Goal: Task Accomplishment & Management: Complete application form

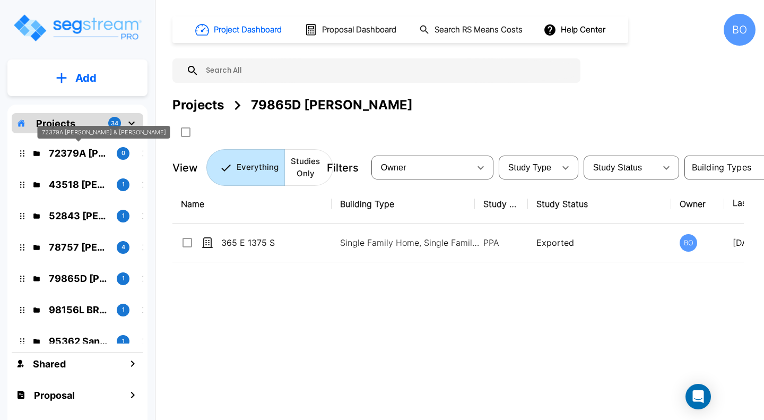
click at [85, 151] on p "72379A Hall, Joel & Andrea" at bounding box center [78, 153] width 59 height 14
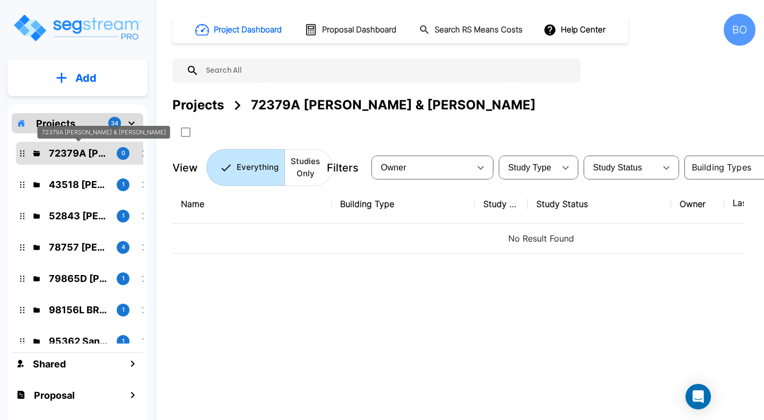
click at [68, 156] on p "72379A Hall, Joel & Andrea" at bounding box center [78, 153] width 59 height 14
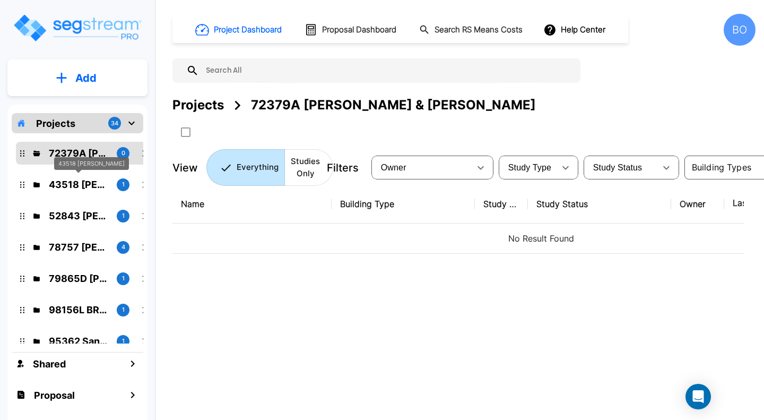
click at [78, 185] on p "43518 Maddox" at bounding box center [78, 184] width 59 height 14
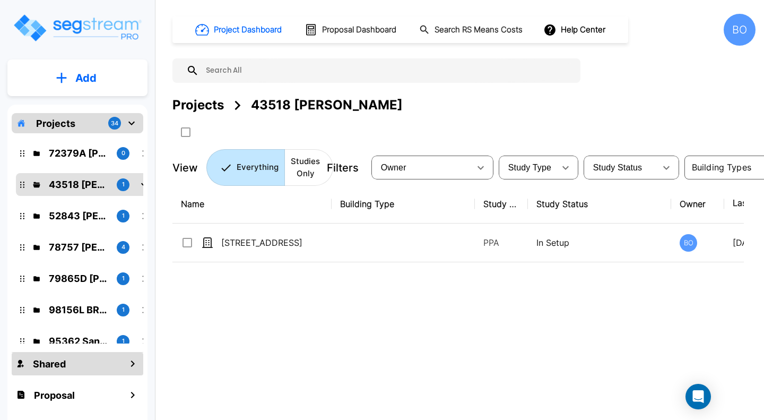
click at [93, 366] on div "Shared" at bounding box center [78, 363] width 132 height 23
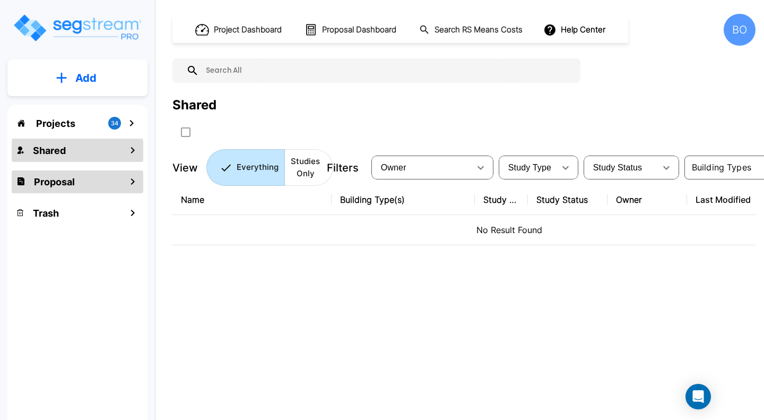
click at [84, 182] on div "Proposal" at bounding box center [78, 181] width 132 height 23
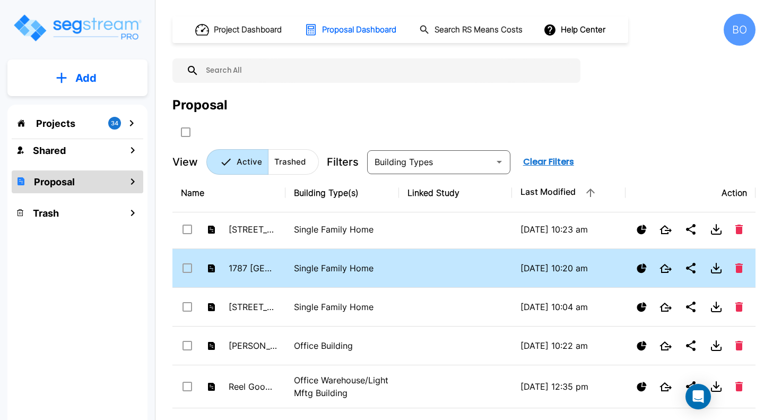
scroll to position [196, 0]
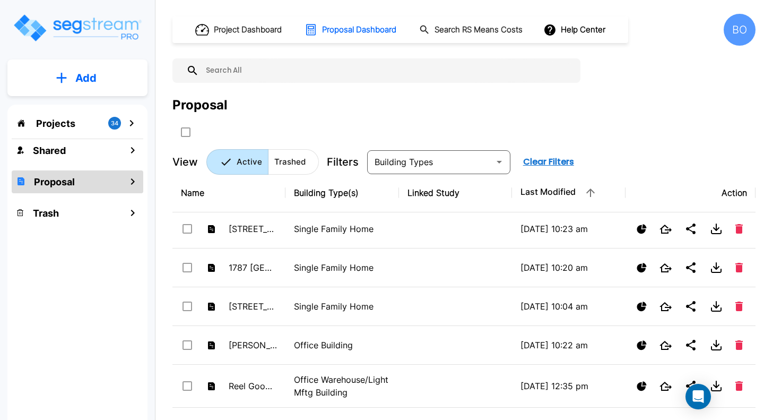
click at [65, 118] on p "Projects" at bounding box center [55, 123] width 39 height 14
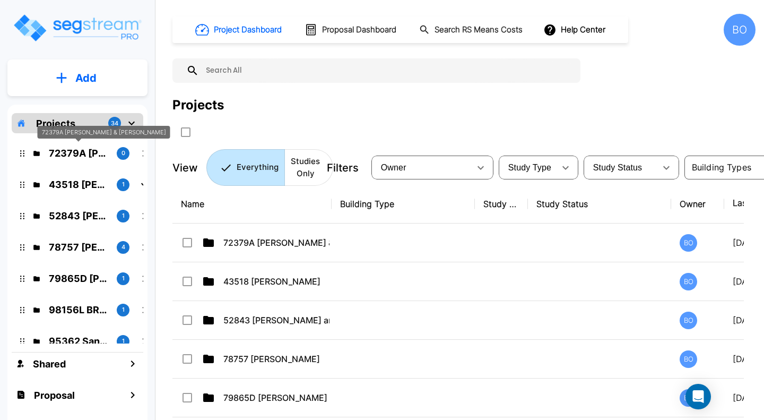
click at [51, 154] on p "72379A [PERSON_NAME] & [PERSON_NAME]" at bounding box center [78, 153] width 59 height 14
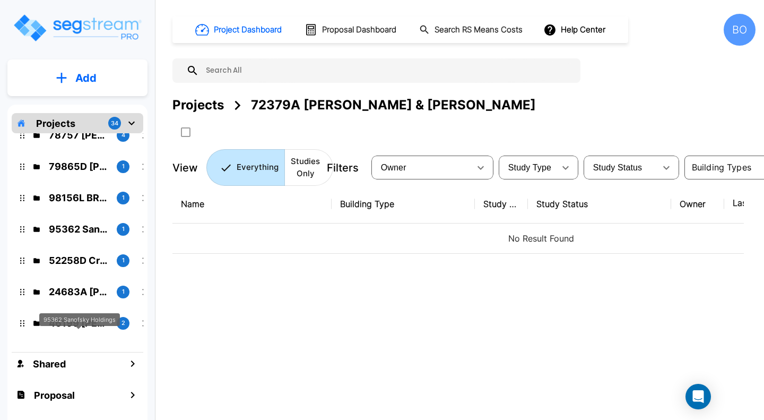
scroll to position [0, 0]
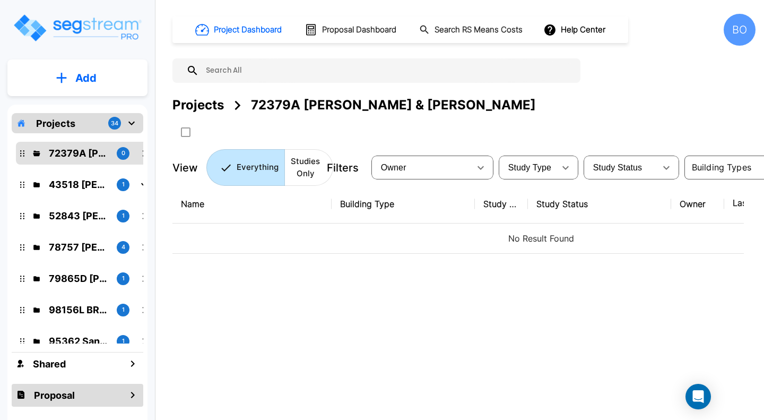
click at [107, 396] on div "Proposal" at bounding box center [78, 395] width 132 height 23
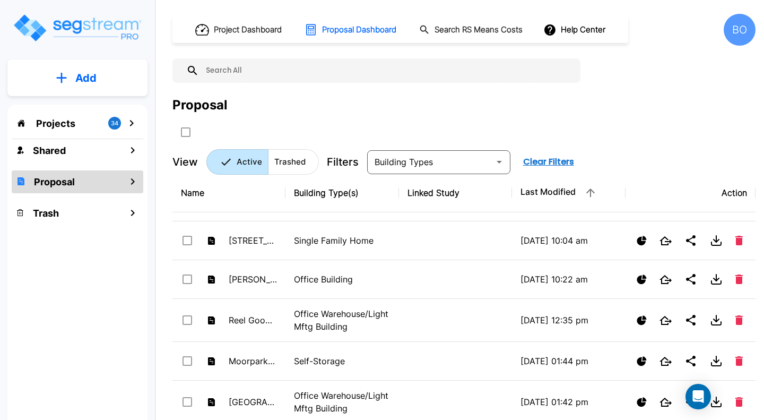
scroll to position [265, 0]
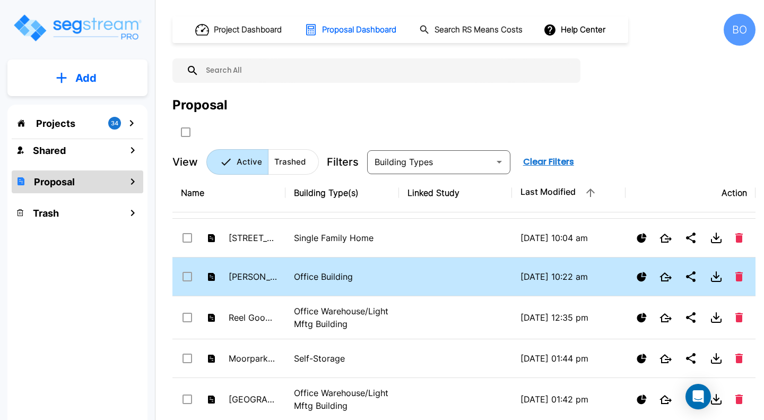
click at [352, 277] on p "Office Building" at bounding box center [342, 276] width 96 height 13
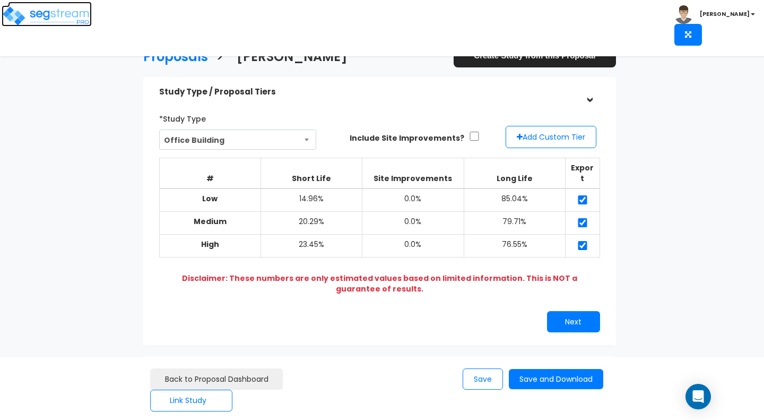
click at [71, 22] on img at bounding box center [47, 15] width 90 height 21
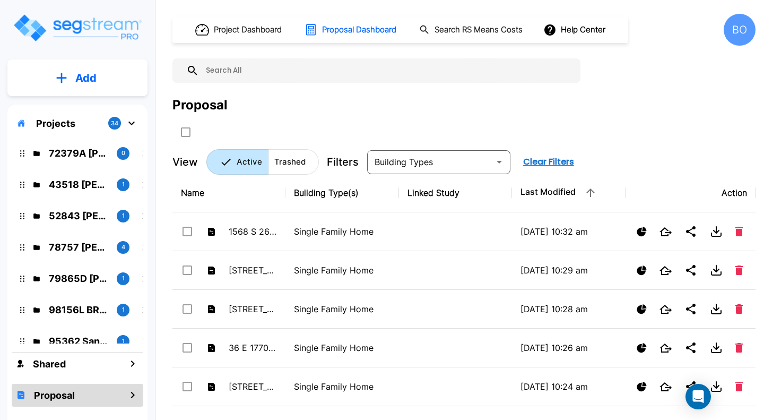
click at [132, 122] on icon "mailbox folders" at bounding box center [131, 123] width 13 height 13
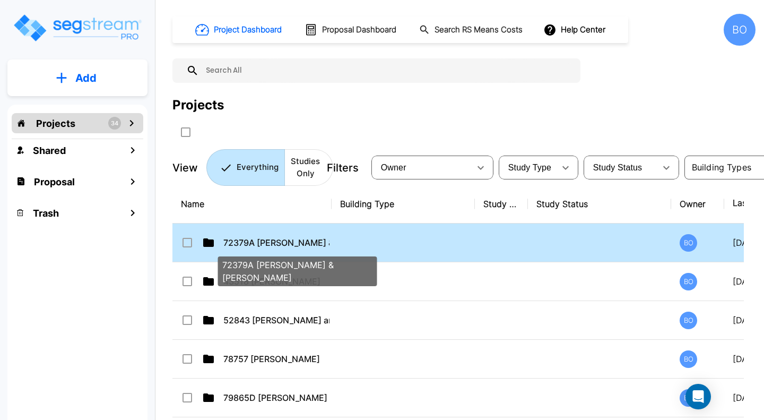
click at [281, 246] on p "72379A Hall, Joel & Andrea" at bounding box center [276, 242] width 106 height 13
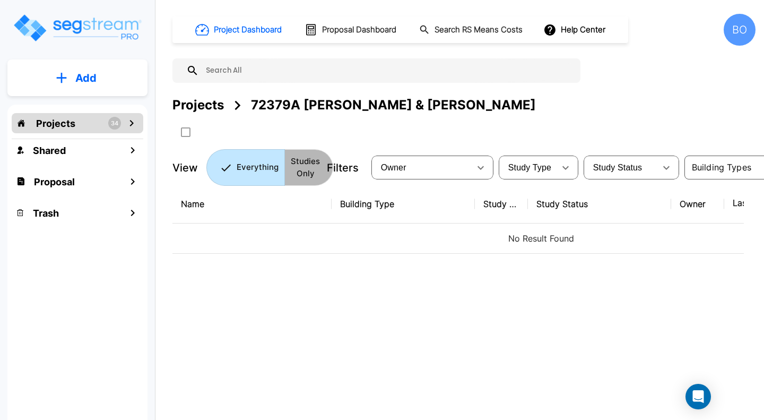
click at [305, 170] on p "Studies Only" at bounding box center [305, 168] width 29 height 24
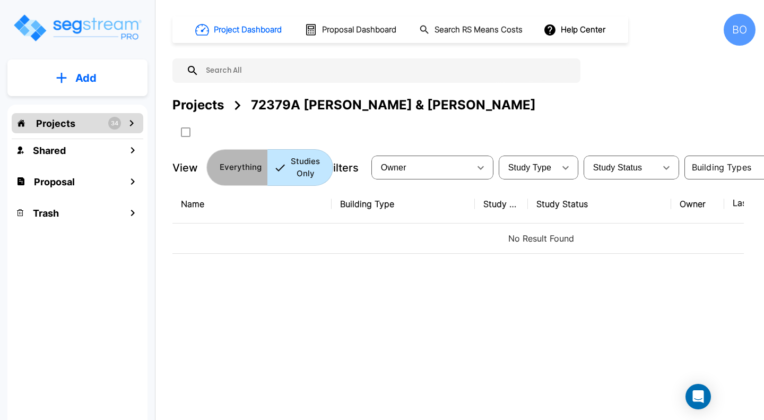
click at [242, 170] on p "Everything" at bounding box center [241, 167] width 42 height 12
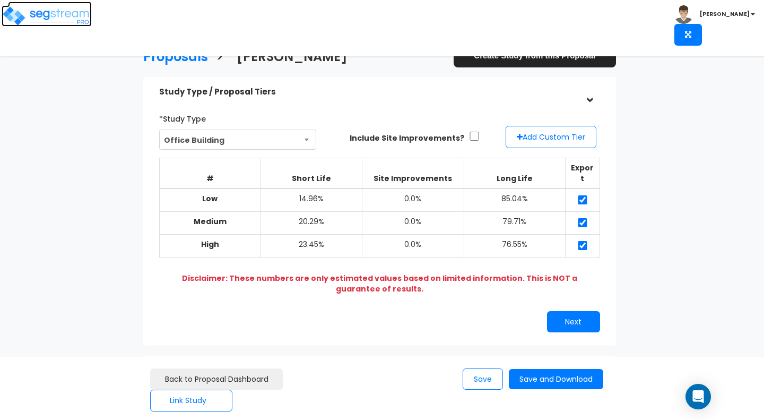
click at [74, 22] on img at bounding box center [47, 15] width 90 height 21
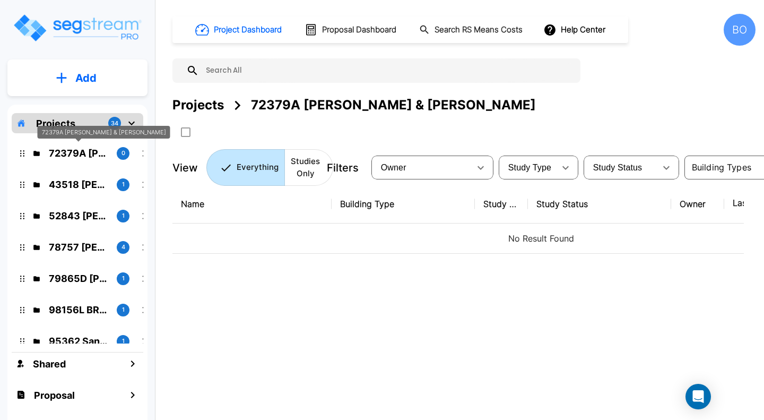
click at [90, 154] on p "72379A [PERSON_NAME] & [PERSON_NAME]" at bounding box center [78, 153] width 59 height 14
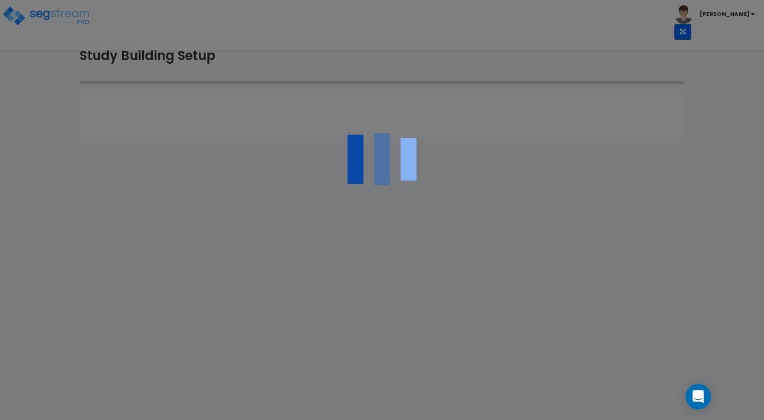
type input "84123"
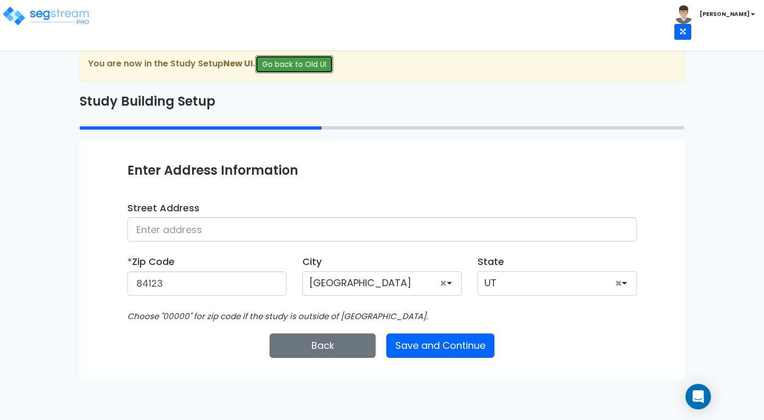
click at [308, 65] on button "Go back to Old UI" at bounding box center [294, 64] width 78 height 18
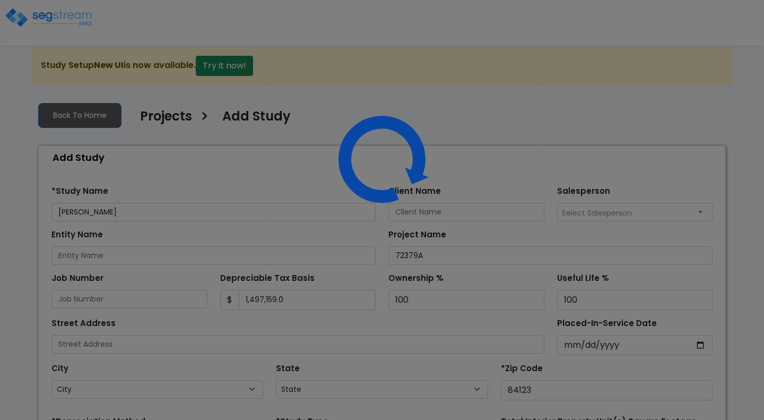
select select "2024"
select select "UT"
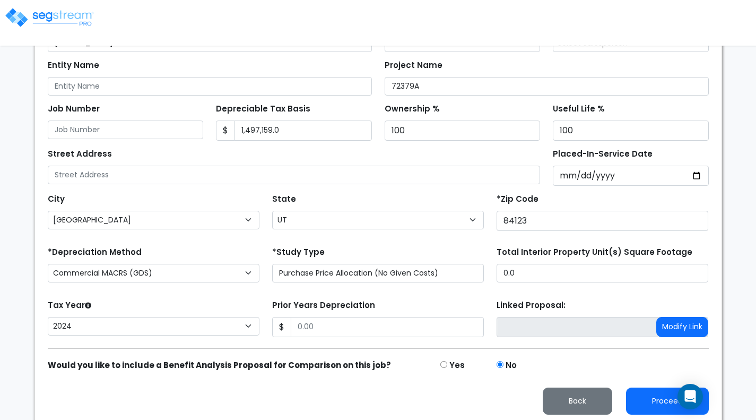
scroll to position [173, 0]
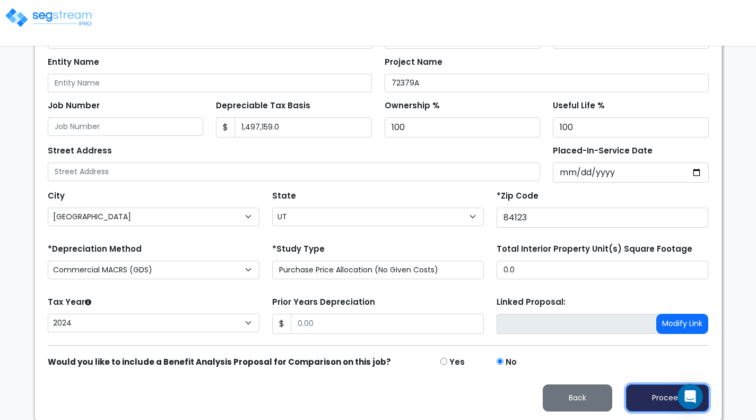
click at [656, 397] on button "Proceed" at bounding box center [667, 397] width 83 height 27
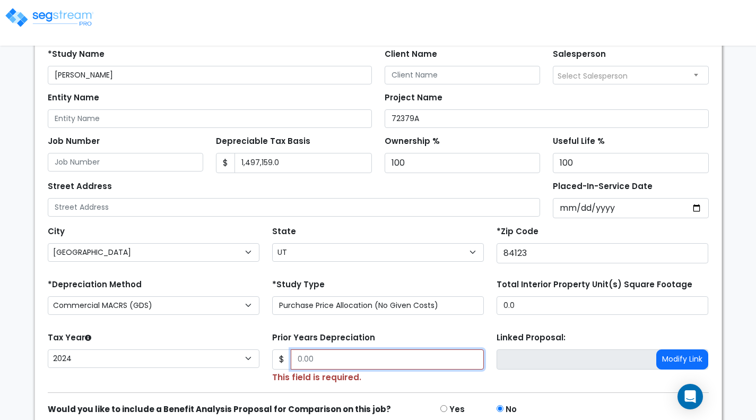
scroll to position [209, 0]
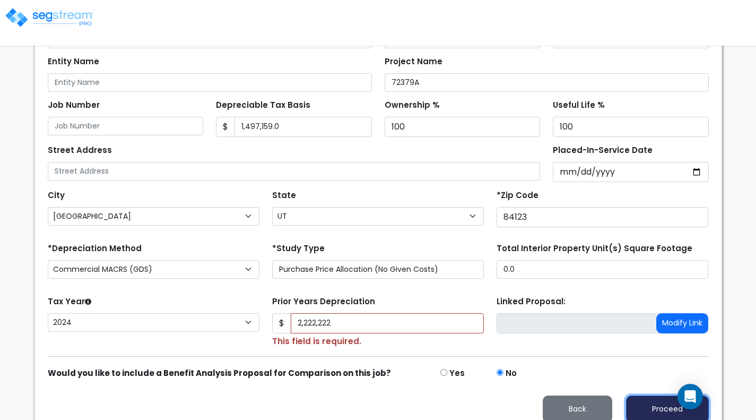
click at [651, 404] on button "Proceed" at bounding box center [667, 408] width 83 height 27
type input "2222222"
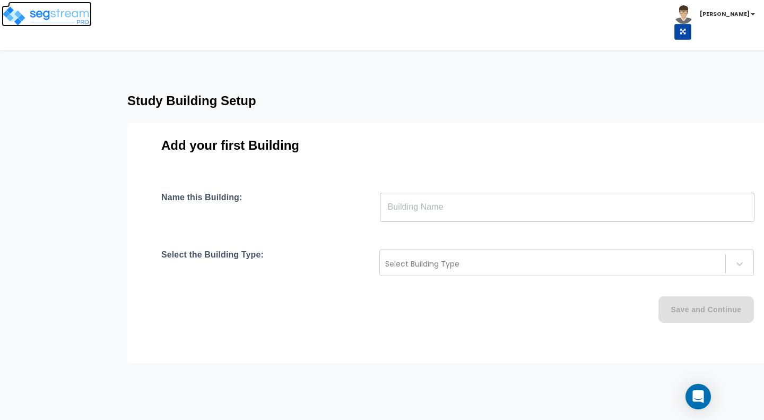
click at [74, 18] on img at bounding box center [47, 15] width 90 height 21
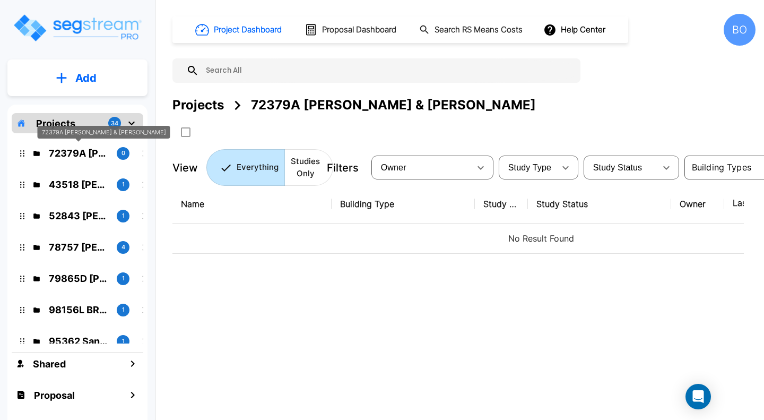
click at [76, 153] on p "72379A Hall, Joel & Andrea" at bounding box center [78, 153] width 59 height 14
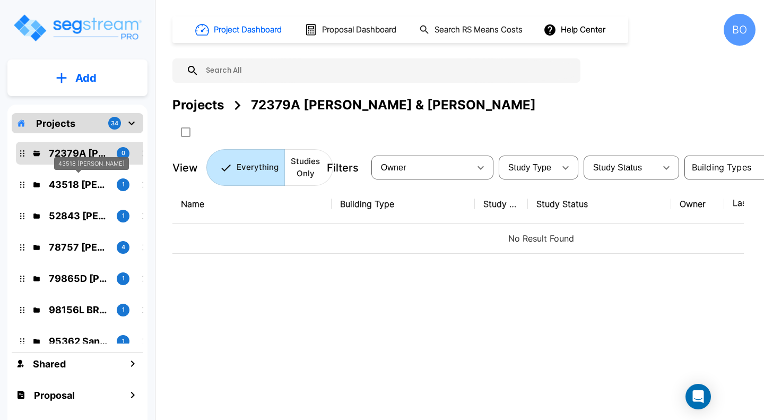
click at [90, 185] on p "43518 [PERSON_NAME]" at bounding box center [78, 184] width 59 height 14
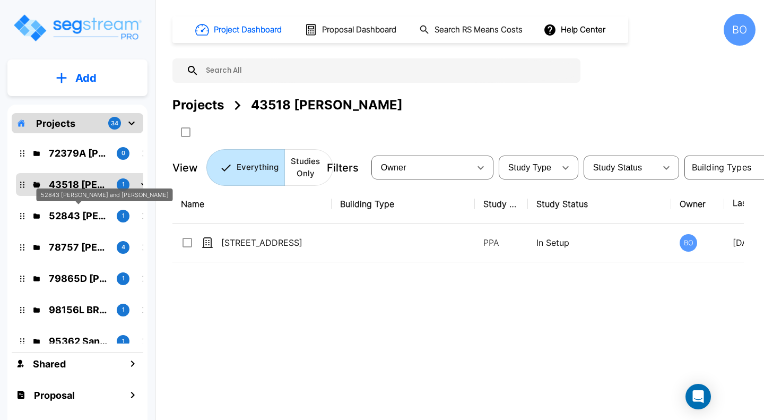
click at [81, 214] on p "52843 Alex and Collyn Kirry" at bounding box center [78, 216] width 59 height 14
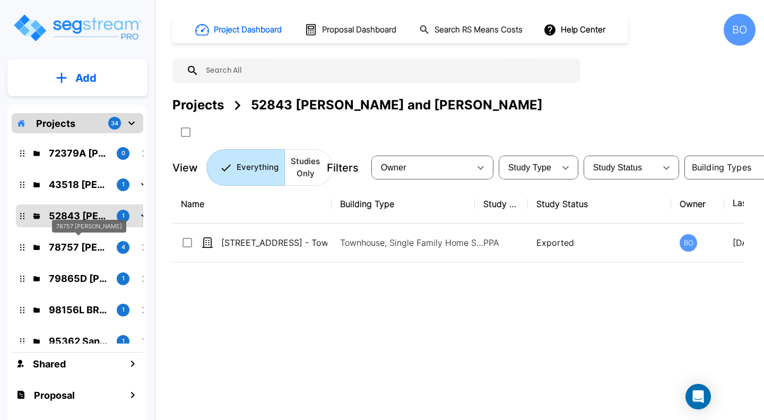
click at [74, 247] on p "78757 Whitmore" at bounding box center [78, 247] width 59 height 14
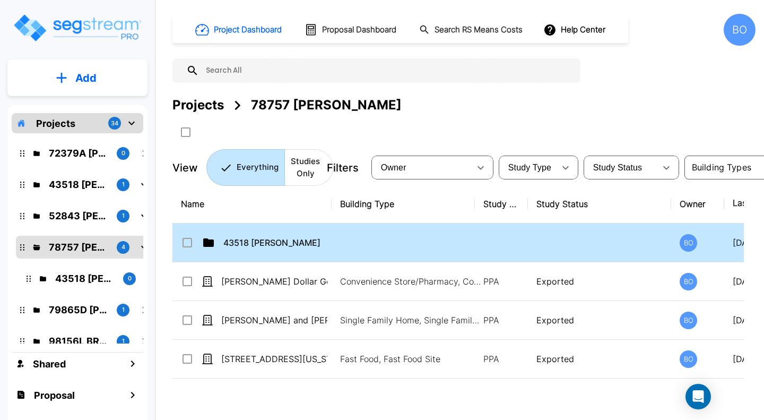
click at [215, 241] on div "43518 Maddox" at bounding box center [260, 242] width 159 height 13
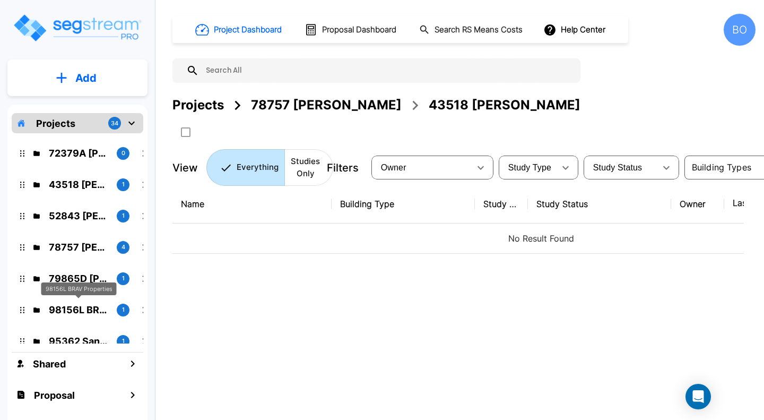
click at [82, 303] on p "98156L BRAV Properties" at bounding box center [78, 310] width 59 height 14
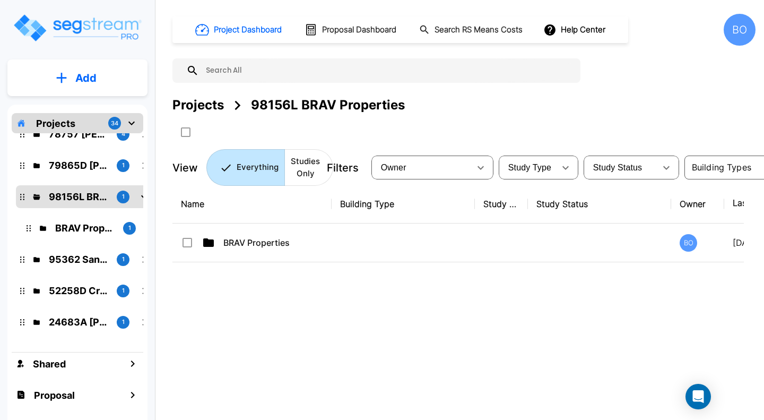
scroll to position [114, 0]
click at [84, 223] on p "BRAV Properties" at bounding box center [84, 227] width 59 height 14
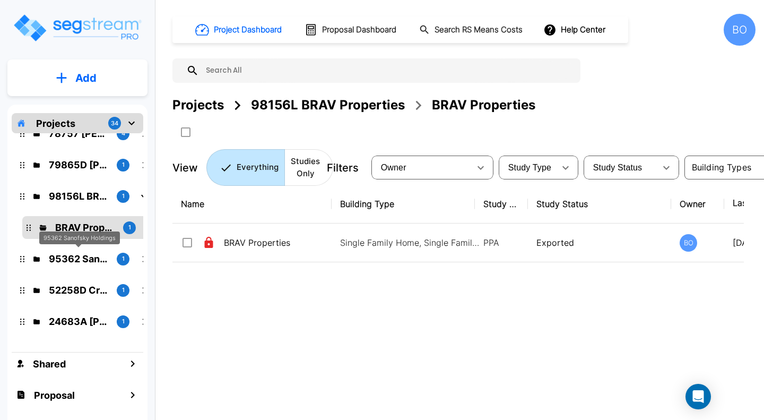
click at [68, 258] on p "95362 Sanofsky Holdings" at bounding box center [78, 259] width 59 height 14
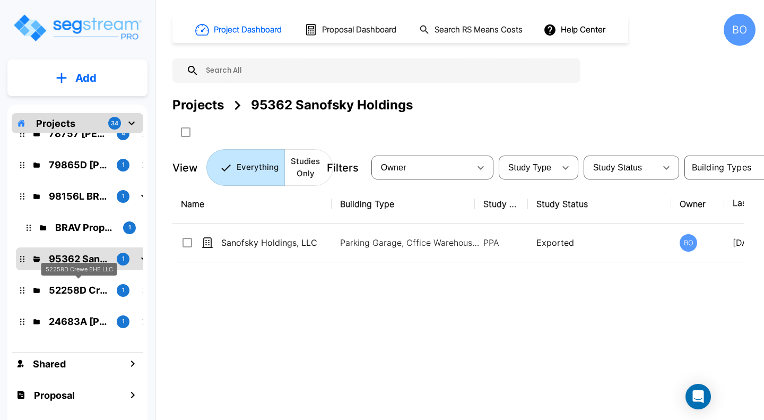
click at [65, 288] on p "52258D Crewe EHE LLC" at bounding box center [78, 290] width 59 height 14
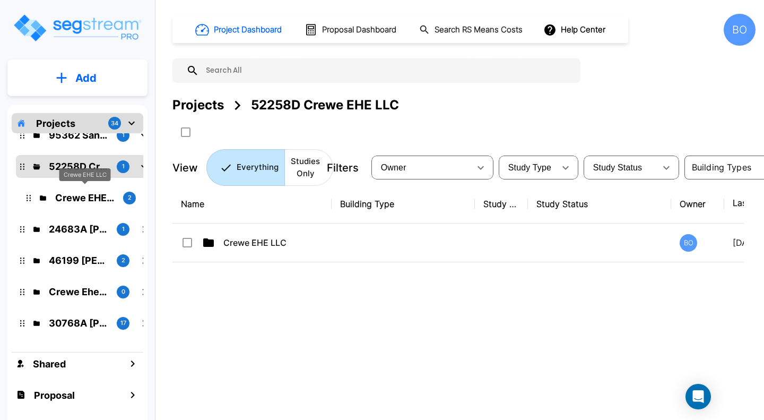
scroll to position [239, 0]
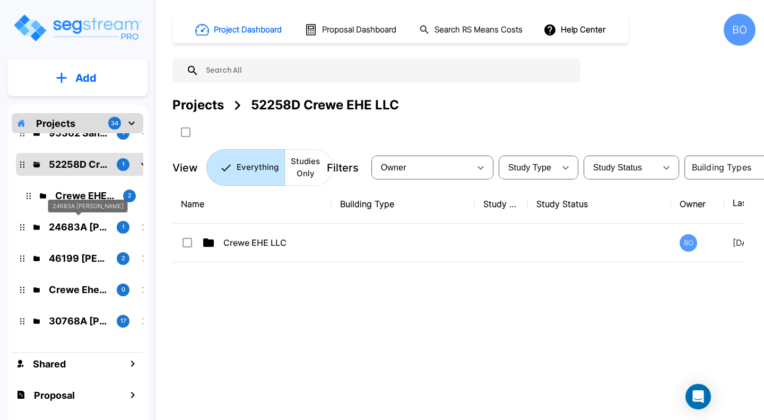
click at [79, 221] on p "24683A Doug Cary" at bounding box center [78, 227] width 59 height 14
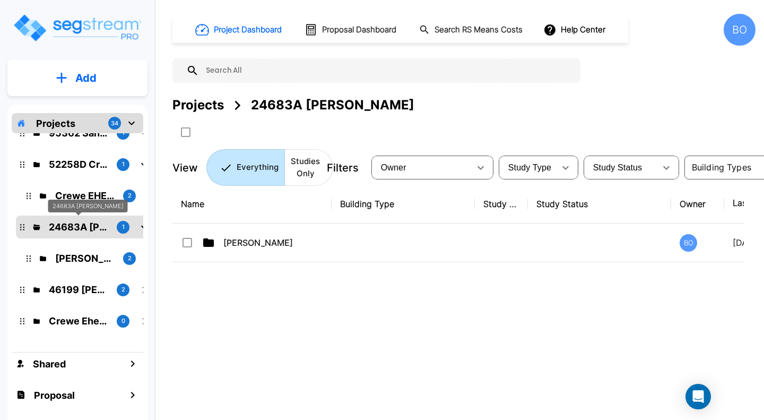
click at [74, 291] on p "46199 Bailey V Properties LLC" at bounding box center [78, 289] width 59 height 14
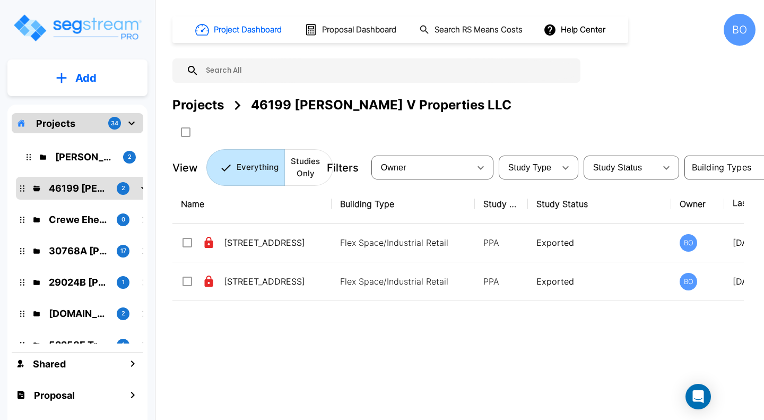
scroll to position [362, 0]
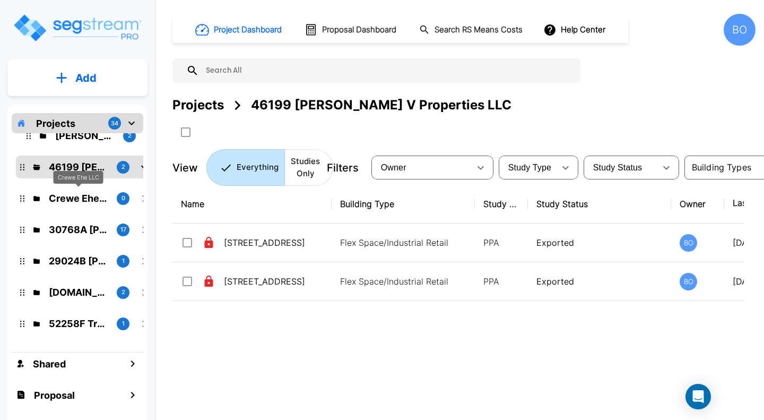
click at [84, 198] on p "Crewe Ehe LLC" at bounding box center [78, 198] width 59 height 14
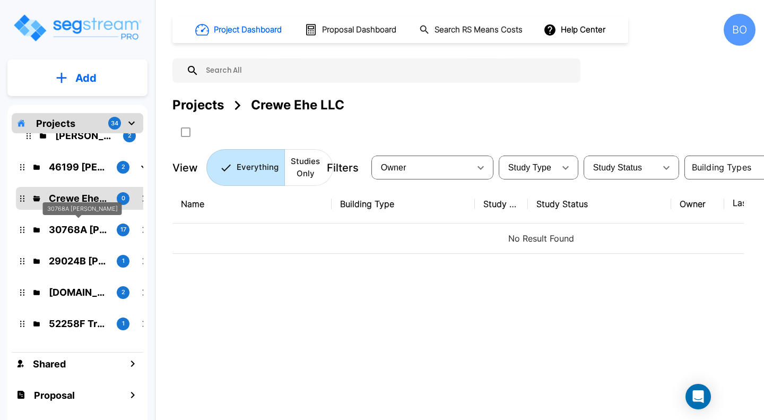
click at [81, 233] on p "30768A Chris Peterson" at bounding box center [78, 229] width 59 height 14
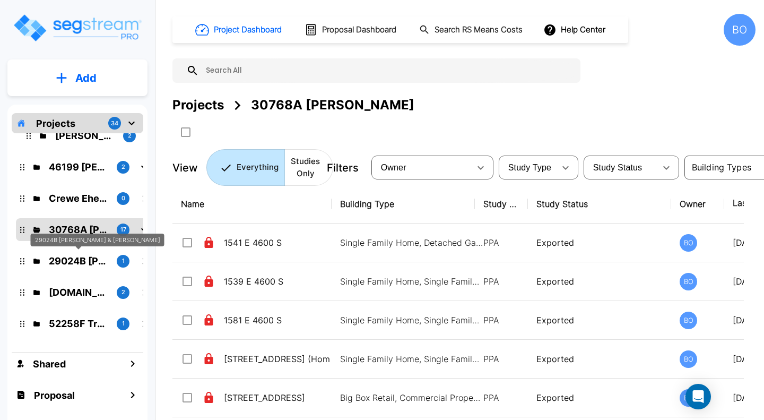
click at [78, 262] on p "29024B Victor & Shelly Hubbard" at bounding box center [78, 261] width 59 height 14
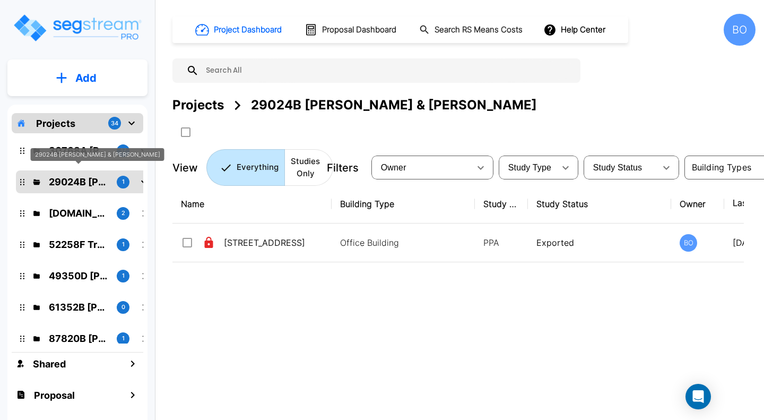
scroll to position [449, 0]
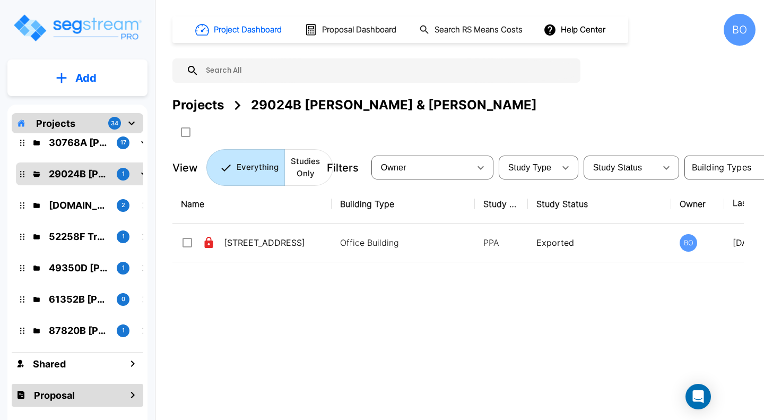
click at [120, 396] on div "Proposal" at bounding box center [78, 395] width 132 height 23
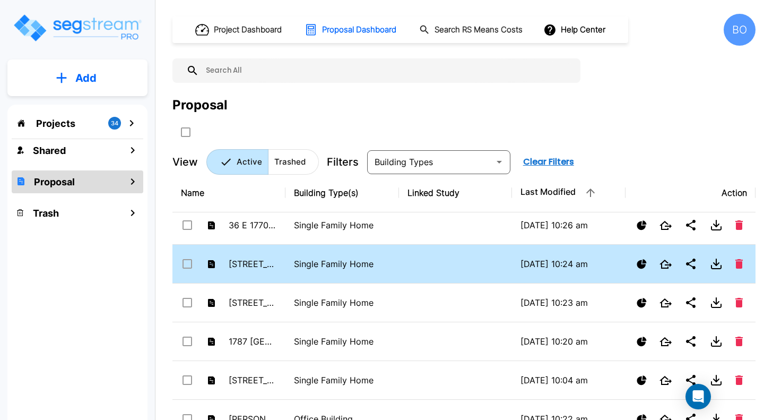
scroll to position [0, 0]
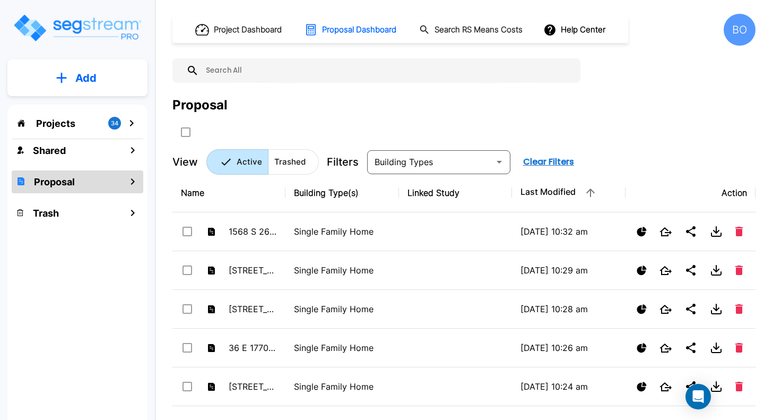
click at [77, 122] on div "Projects 34" at bounding box center [78, 123] width 132 height 20
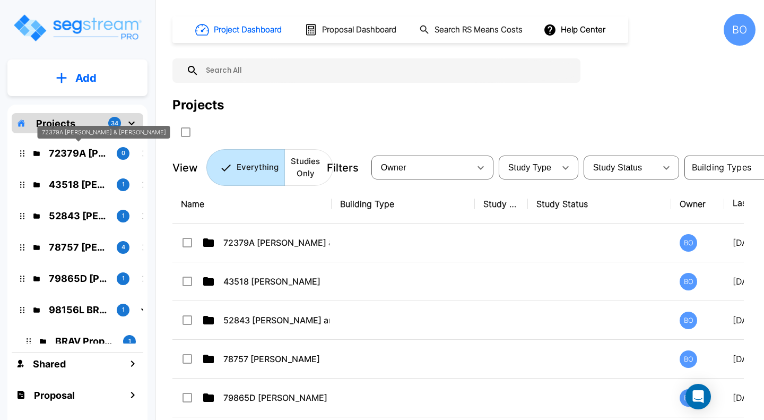
click at [91, 159] on p "72379A Hall, Joel & Andrea" at bounding box center [78, 153] width 59 height 14
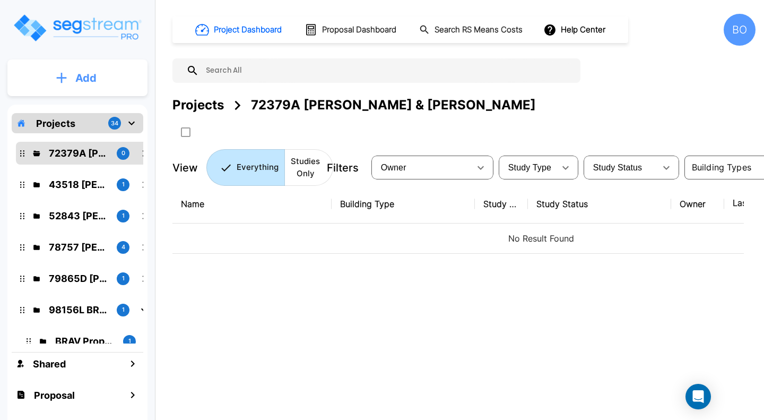
click at [74, 78] on button "Add" at bounding box center [77, 78] width 140 height 31
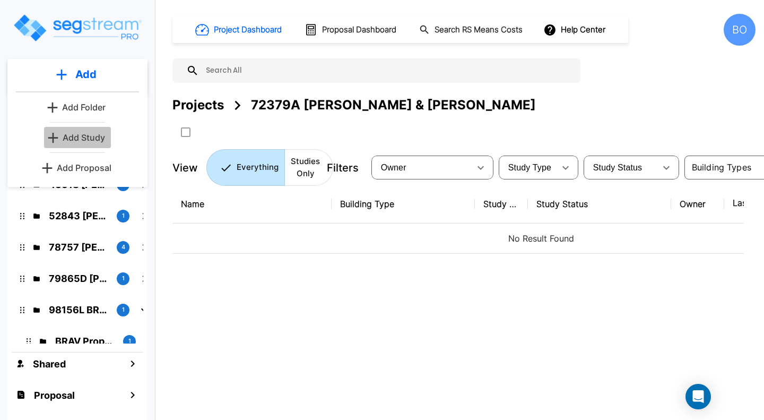
click at [92, 142] on p "Add Study" at bounding box center [84, 137] width 42 height 13
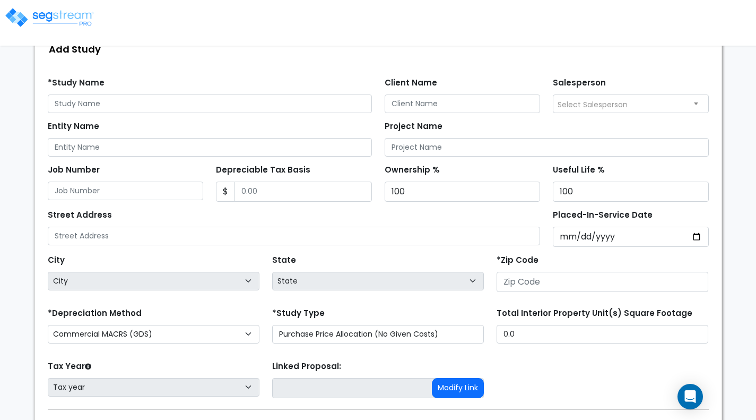
scroll to position [173, 0]
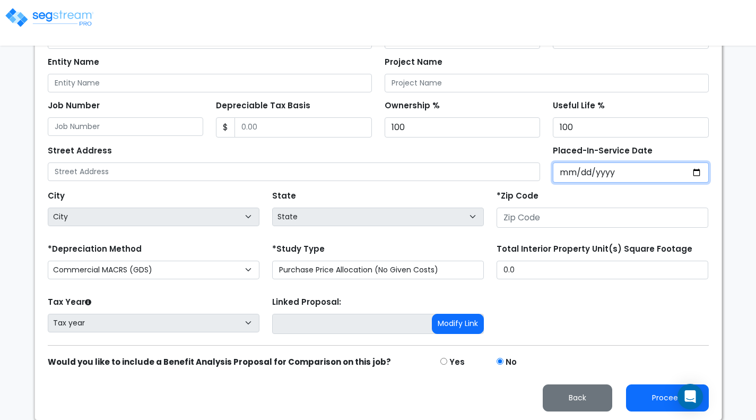
click at [572, 170] on input "Placed-In-Service Date" at bounding box center [631, 172] width 156 height 20
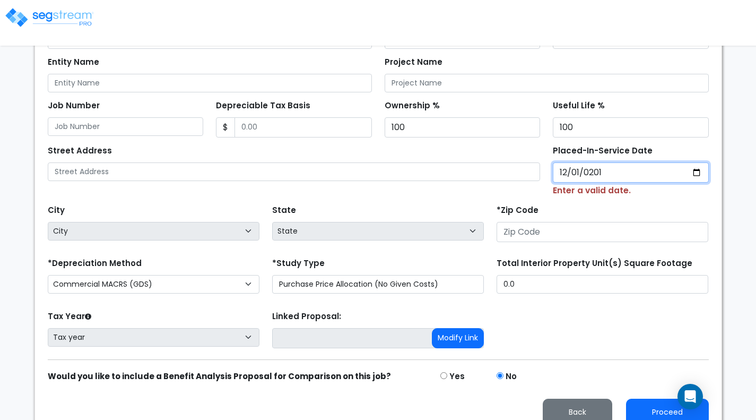
type input "[DATE]"
select select "2013"
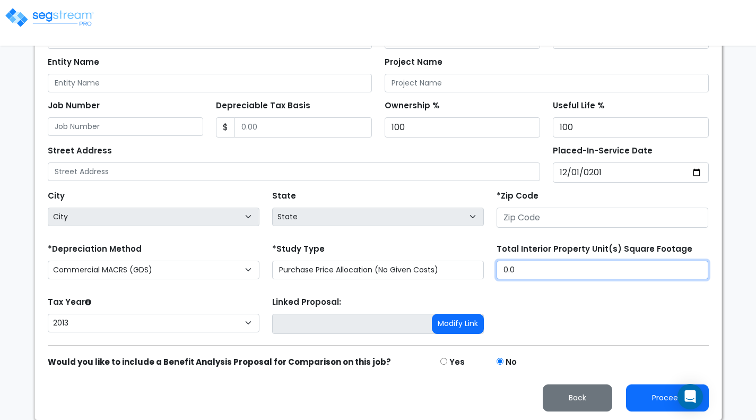
click at [525, 270] on input "0.0" at bounding box center [603, 270] width 212 height 19
type input "."
type input "6,040"
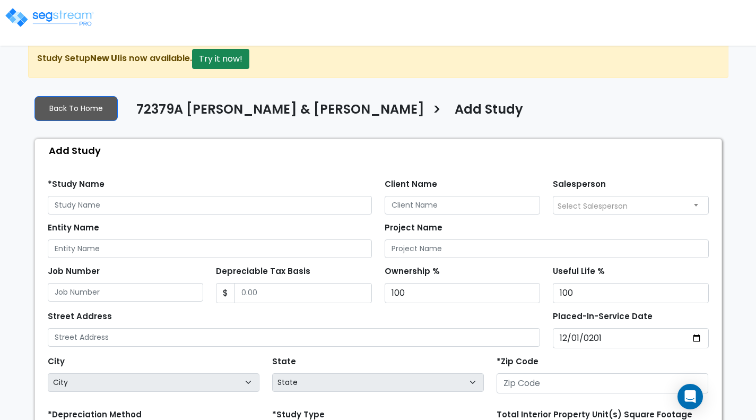
scroll to position [0, 0]
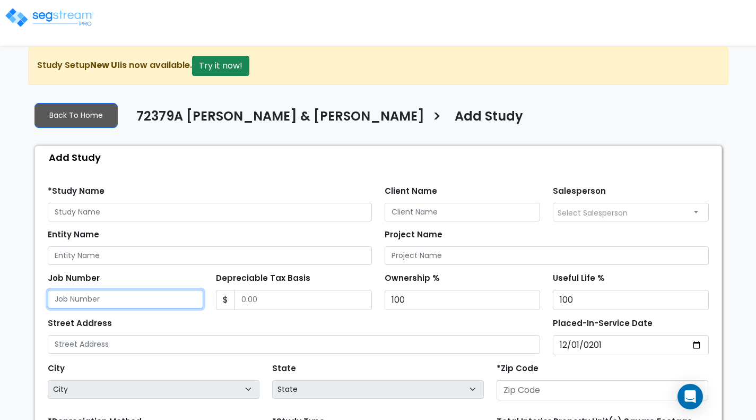
click at [127, 303] on input "Job Number" at bounding box center [126, 299] width 156 height 19
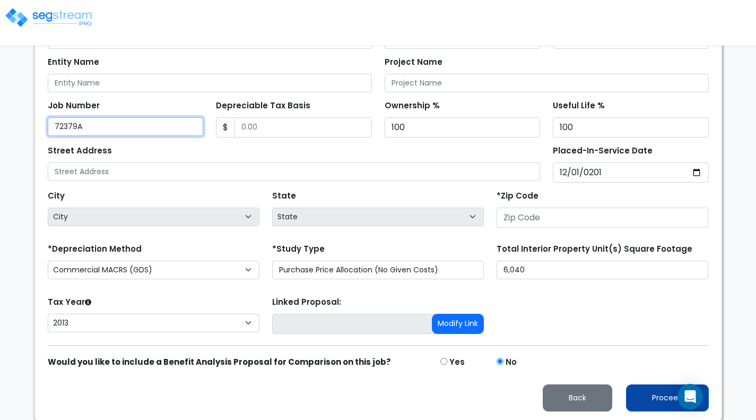
type input "72379A"
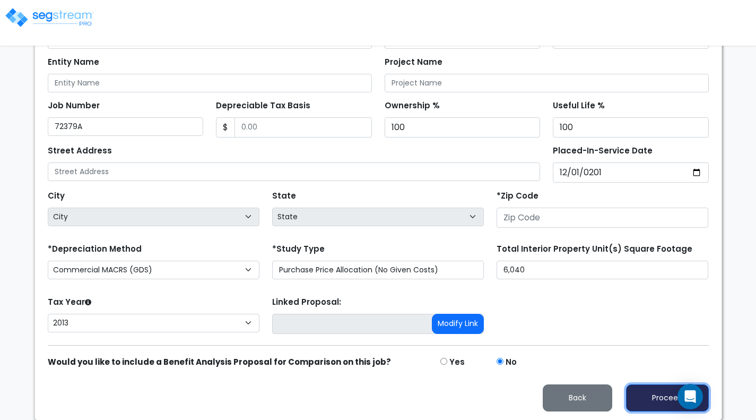
click at [660, 400] on button "Proceed" at bounding box center [667, 397] width 83 height 27
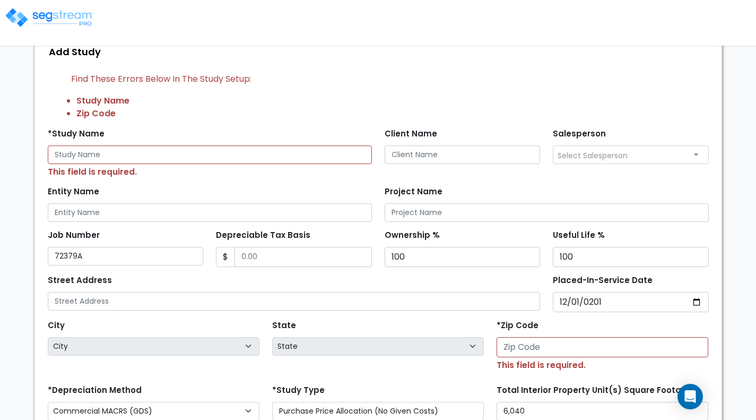
scroll to position [105, 0]
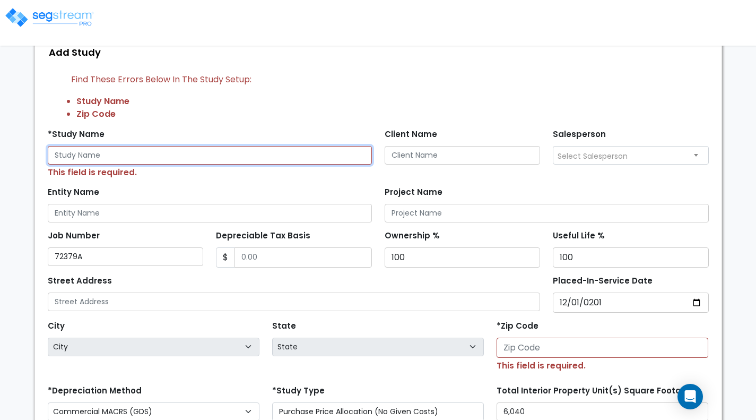
click at [279, 157] on input "text" at bounding box center [210, 155] width 324 height 19
type input "J"
type input "o"
type input "[PERSON_NAME]"
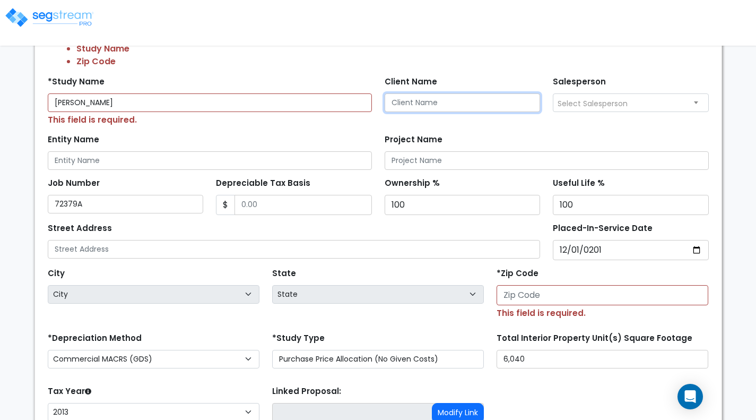
scroll to position [158, 0]
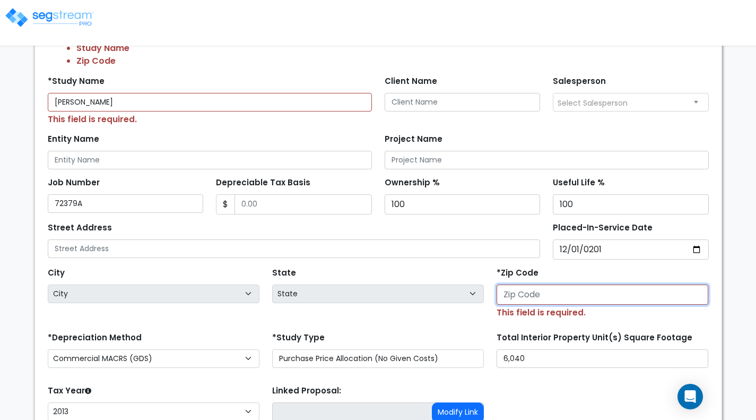
click at [515, 290] on input "number" at bounding box center [603, 295] width 212 height 20
type input "8"
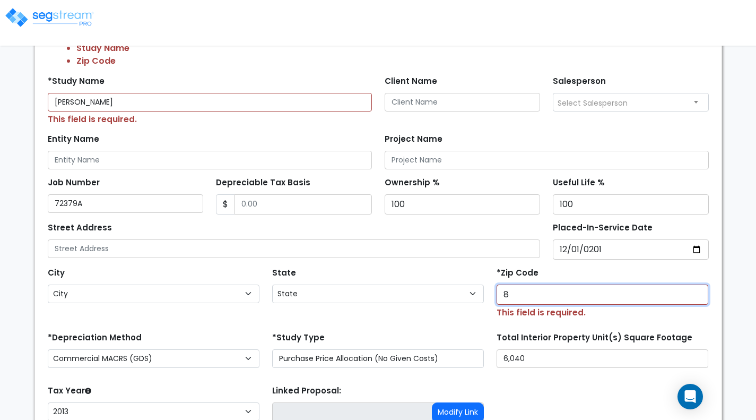
select select "CO"
type input "84"
select select "UT"
type input "84123"
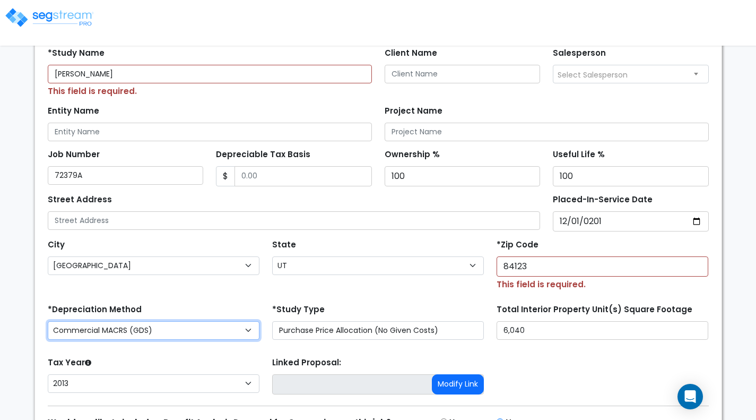
scroll to position [247, 0]
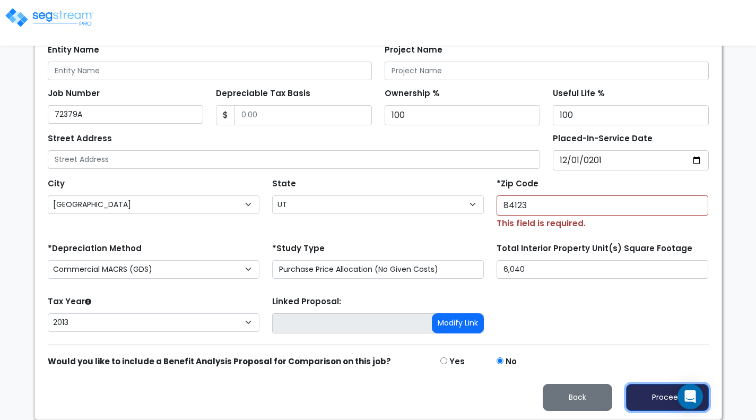
click at [648, 399] on button "Proceed" at bounding box center [667, 397] width 83 height 27
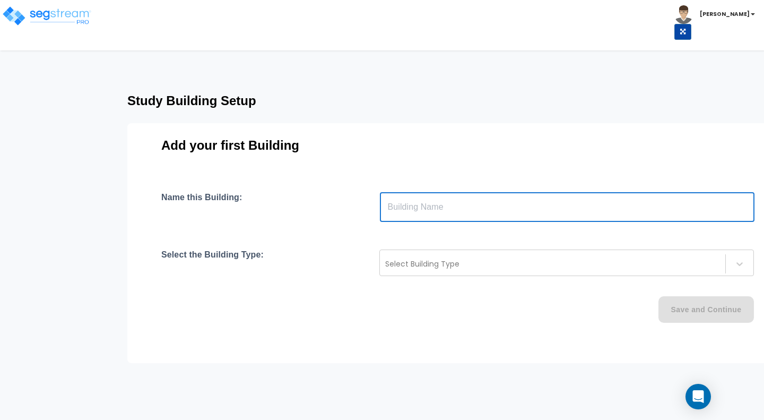
click at [452, 205] on input "text" at bounding box center [567, 207] width 375 height 30
type input "Building"
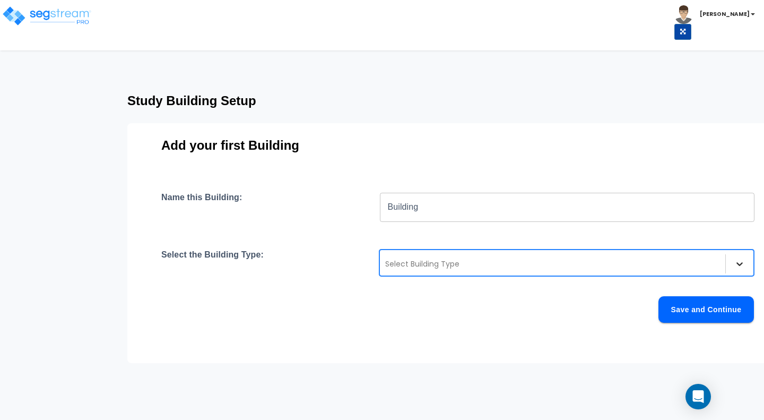
click at [738, 264] on icon at bounding box center [740, 264] width 6 height 4
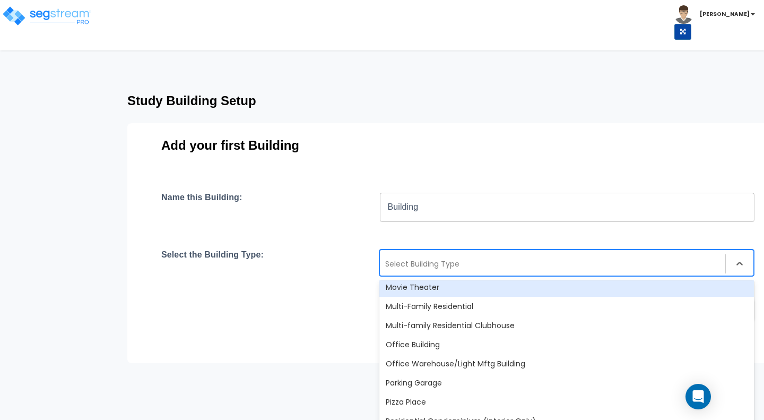
scroll to position [674, 0]
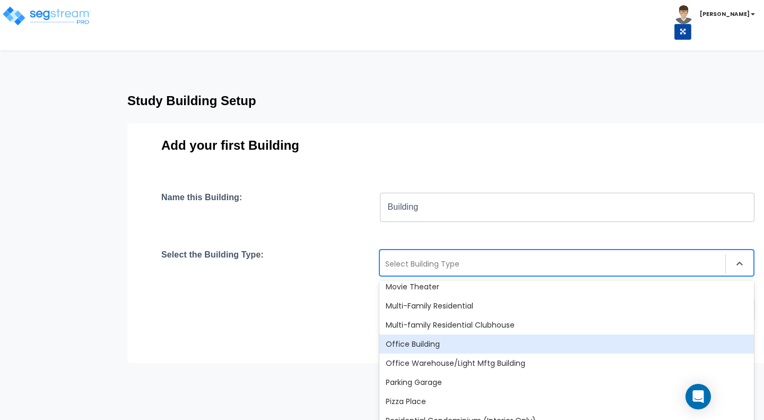
click at [457, 349] on div "Office Building" at bounding box center [567, 343] width 375 height 19
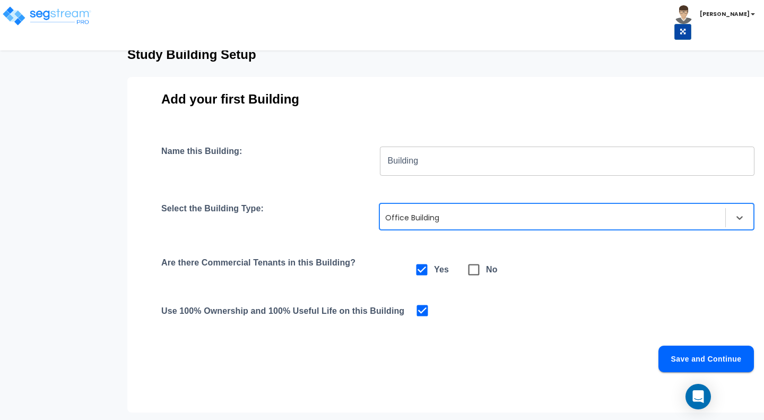
scroll to position [74, 0]
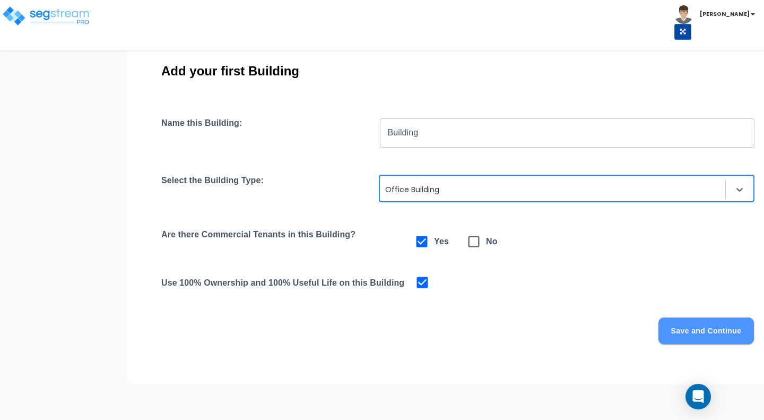
click at [692, 333] on button "Save and Continue" at bounding box center [707, 330] width 96 height 27
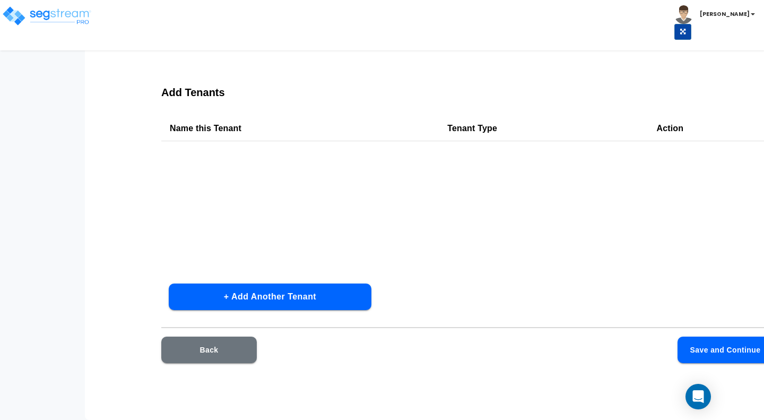
scroll to position [43, 0]
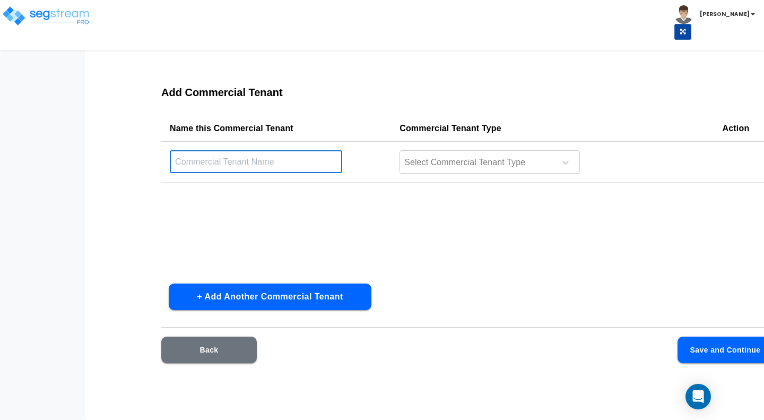
click at [282, 163] on input "text" at bounding box center [256, 161] width 173 height 23
type input "Tenant"
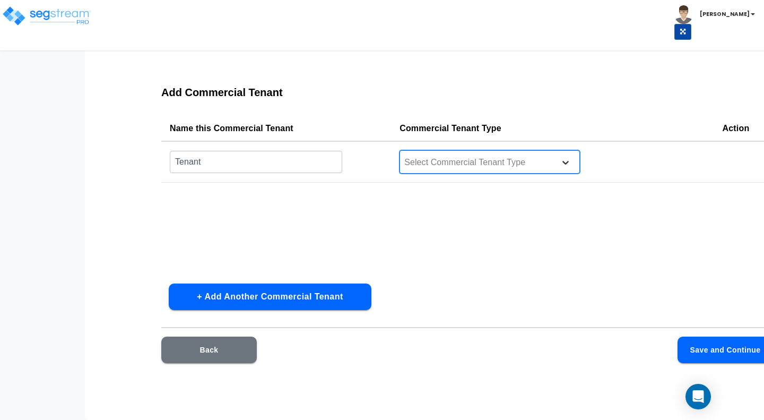
click at [568, 163] on icon at bounding box center [566, 162] width 11 height 11
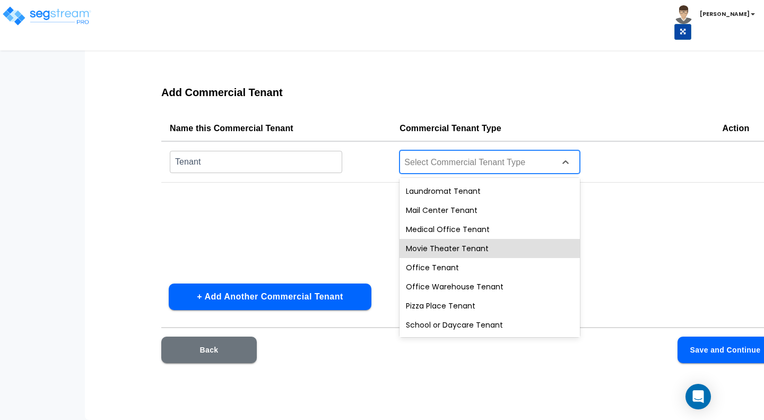
scroll to position [399, 0]
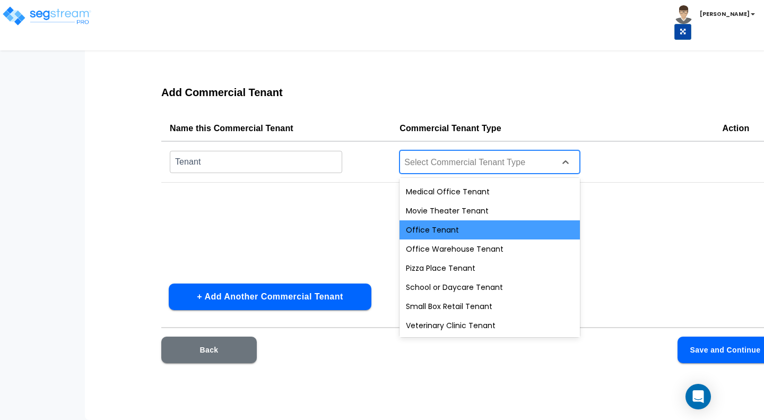
click at [463, 232] on div "Office Tenant" at bounding box center [490, 229] width 180 height 19
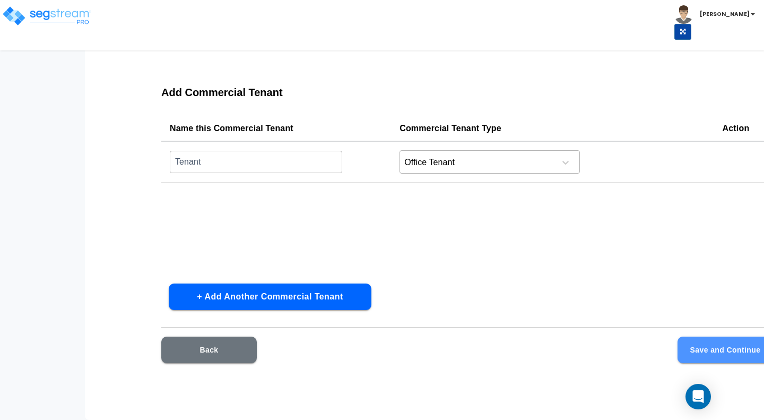
click at [732, 356] on button "Save and Continue" at bounding box center [726, 350] width 96 height 27
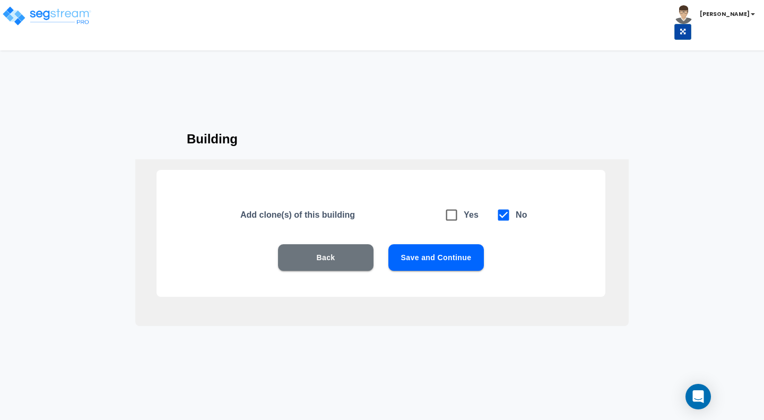
scroll to position [0, 0]
click at [444, 258] on button "Save and Continue" at bounding box center [437, 257] width 96 height 27
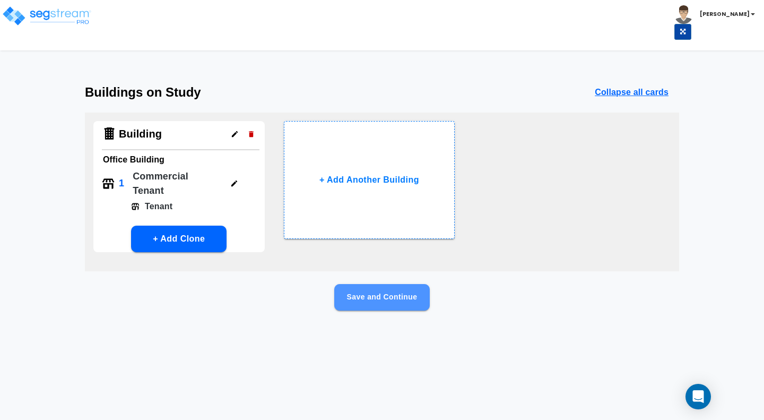
click at [390, 298] on button "Save and Continue" at bounding box center [382, 297] width 96 height 27
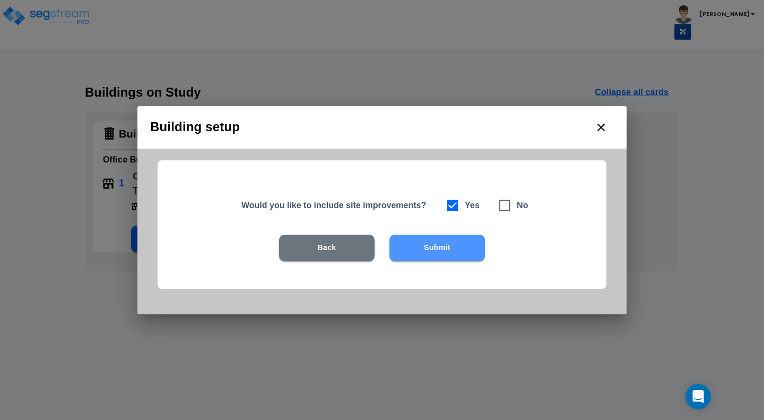
click at [432, 249] on button "Submit" at bounding box center [438, 248] width 96 height 27
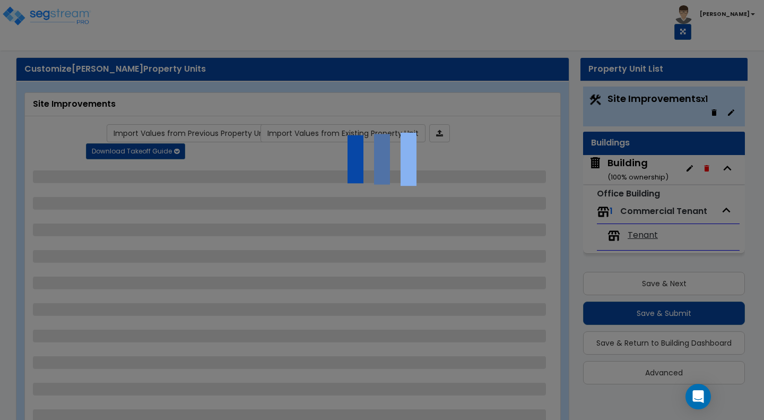
scroll to position [1, 0]
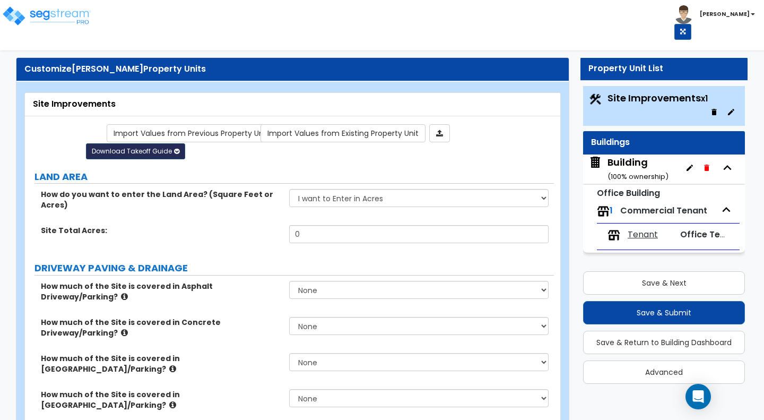
click at [165, 152] on span "Download Takeoff Guide" at bounding box center [132, 150] width 80 height 9
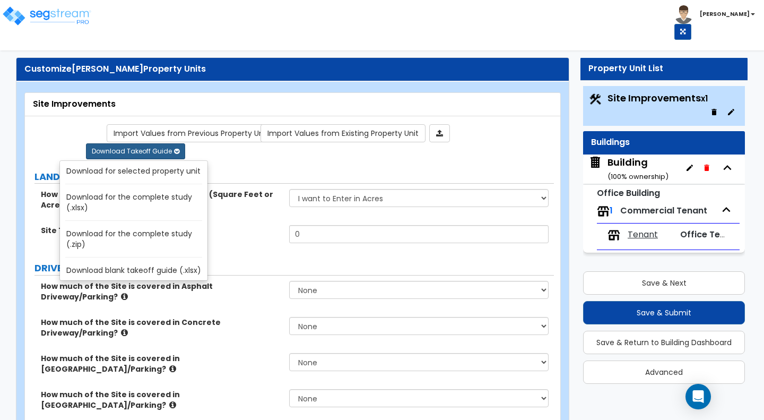
click at [167, 197] on link "Download for the complete study (.xlsx)" at bounding box center [135, 201] width 143 height 25
